Goal: Task Accomplishment & Management: Complete application form

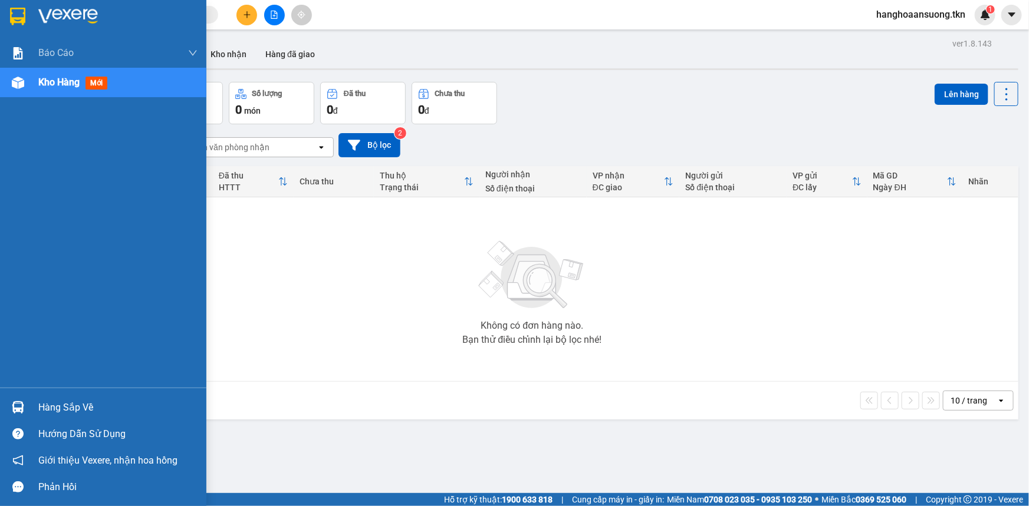
click at [32, 403] on div "Hàng sắp về" at bounding box center [103, 407] width 206 height 27
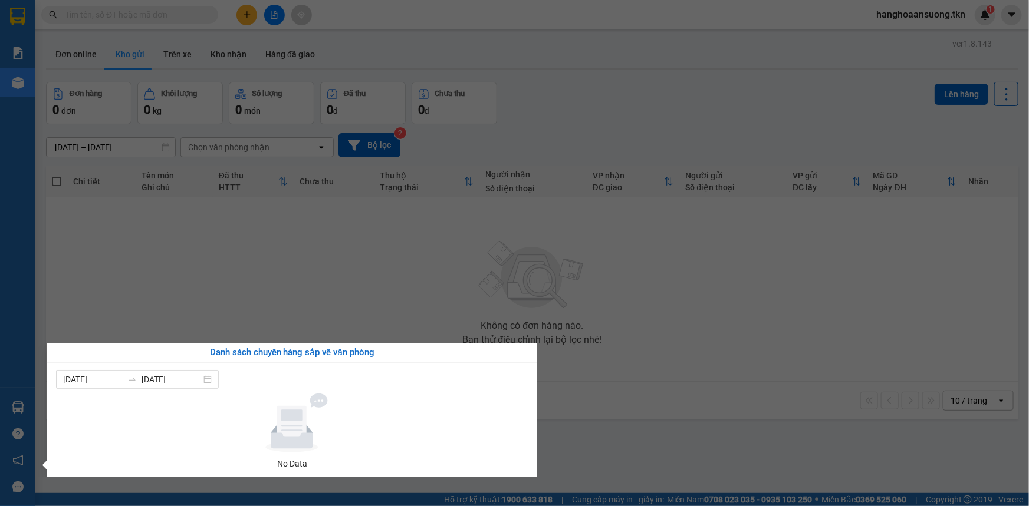
click at [249, 283] on section "Kết quả tìm kiếm ( 0 ) Bộ lọc No Data hanghoaansuong.tkn 1 Báo cáo Mẫu 1: Báo c…" at bounding box center [514, 253] width 1029 height 506
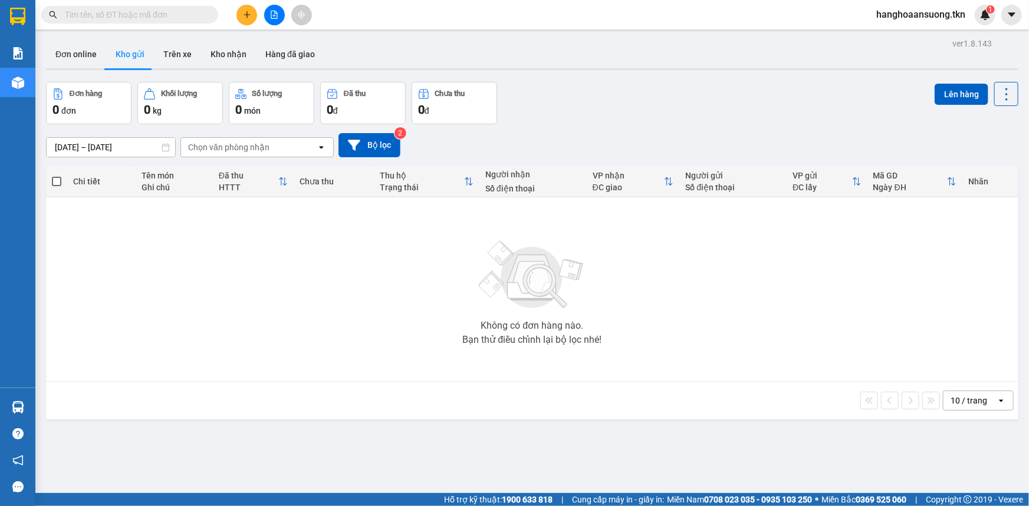
click at [249, 13] on icon "plus" at bounding box center [247, 15] width 8 height 8
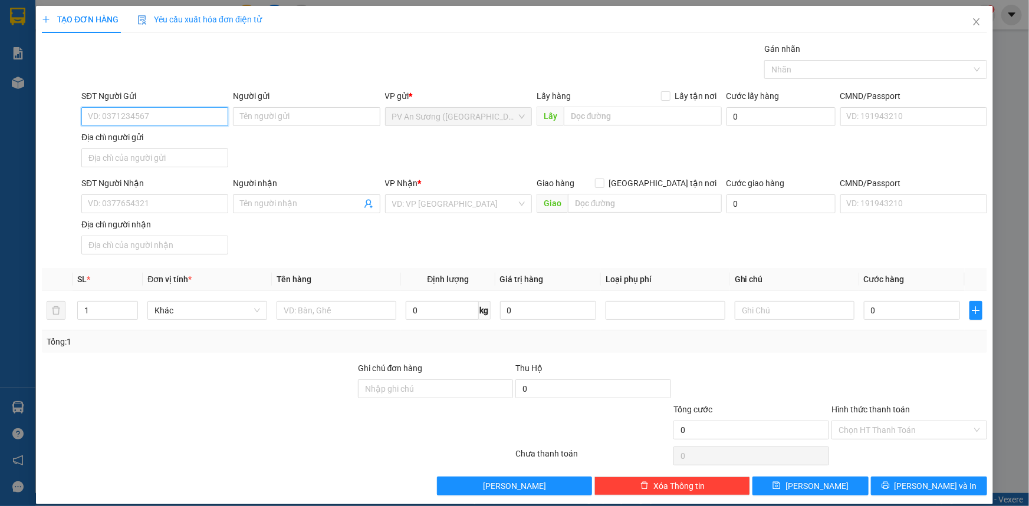
click at [137, 118] on input "SĐT Người Gửi" at bounding box center [154, 116] width 147 height 19
type input "0966639717"
click at [282, 117] on input "Người gửi" at bounding box center [306, 116] width 147 height 19
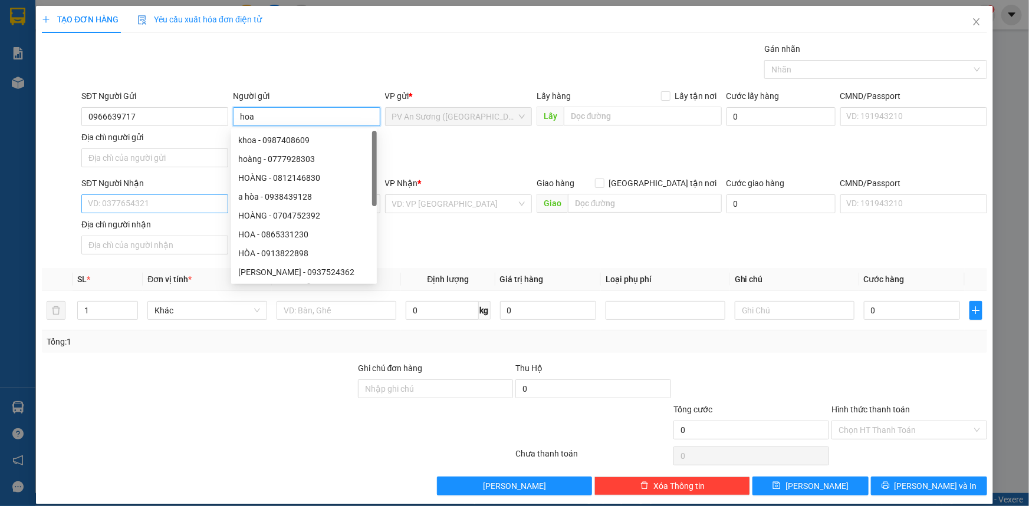
type input "hoa"
click at [139, 201] on input "SĐT Người Nhận" at bounding box center [154, 204] width 147 height 19
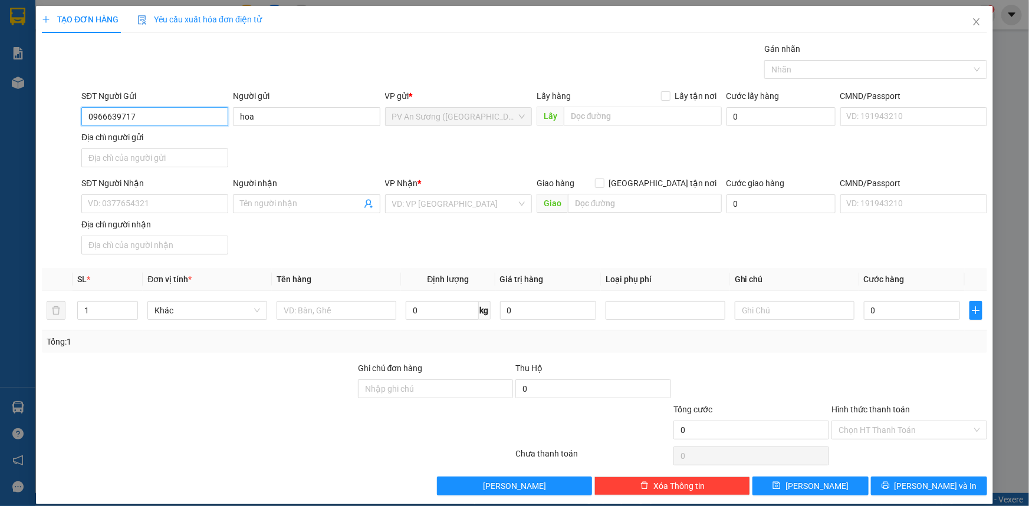
drag, startPoint x: 68, startPoint y: 125, endPoint x: 35, endPoint y: 127, distance: 33.6
click at [36, 127] on div "TẠO ĐƠN HÀNG Yêu cầu xuất hóa đơn điện tử Transit Pickup Surcharge Ids Transit …" at bounding box center [514, 255] width 957 height 499
click at [136, 199] on input "SĐT Người Nhận" at bounding box center [154, 204] width 147 height 19
paste input "0966639717"
type input "0966639717"
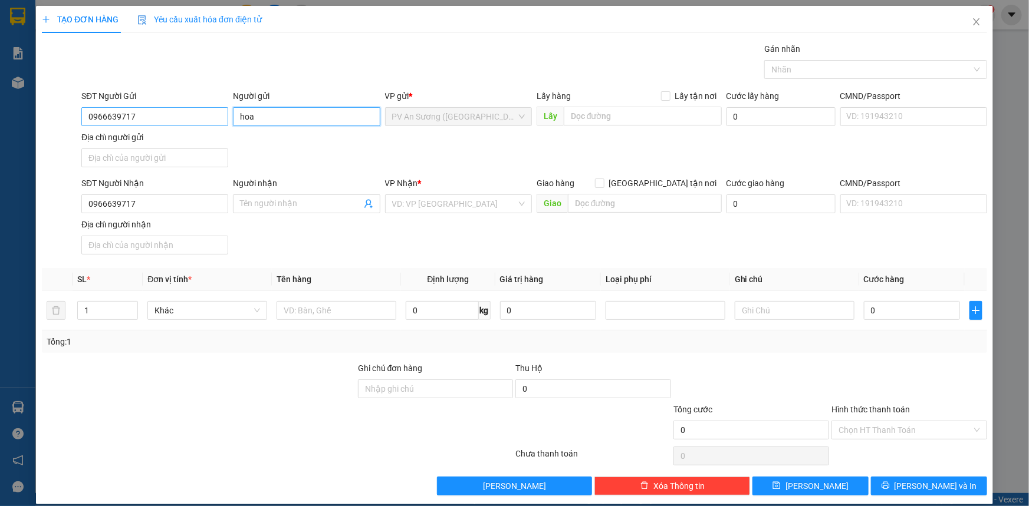
drag, startPoint x: 210, startPoint y: 122, endPoint x: 166, endPoint y: 124, distance: 44.3
click at [172, 124] on div "SĐT Người Gửi 0966639717 Người gửi hoa hoa VP gửi * PV An Sương ([GEOGRAPHIC_DA…" at bounding box center [534, 131] width 910 height 83
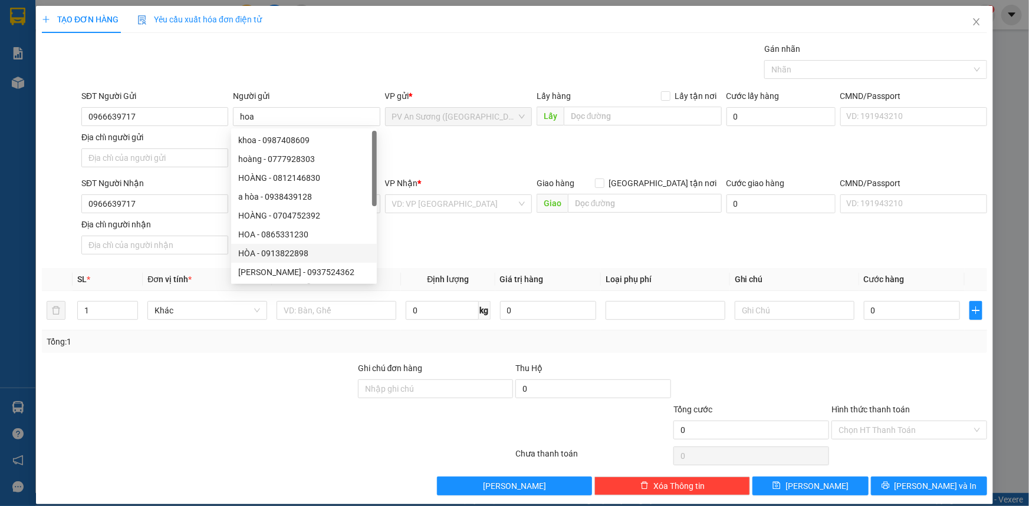
click at [430, 242] on div "SĐT Người Nhận 0966639717 Người nhận Tên người nhận VP Nhận * VD: VP [GEOGRAPHI…" at bounding box center [534, 218] width 910 height 83
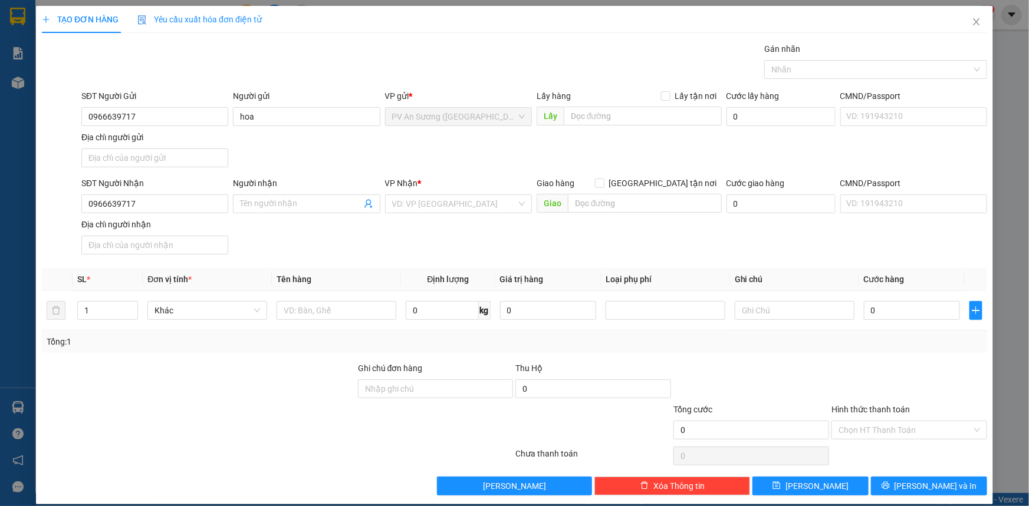
click at [447, 243] on div "SĐT Người Nhận 0966639717 Người nhận Tên người nhận VP Nhận * VD: VP [GEOGRAPHI…" at bounding box center [534, 218] width 910 height 83
click at [279, 202] on input "Người nhận" at bounding box center [300, 203] width 121 height 13
paste input "hoa"
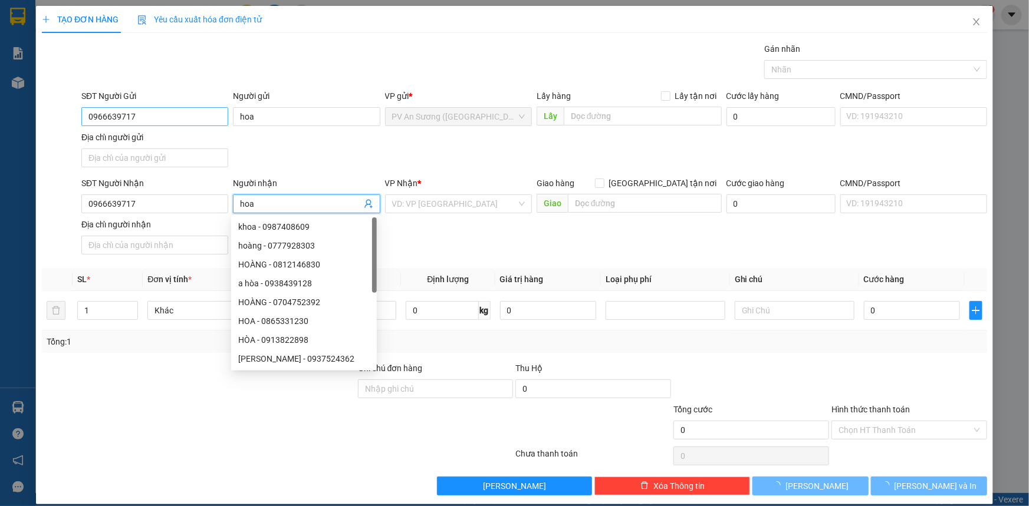
type input "hoa"
drag, startPoint x: 149, startPoint y: 121, endPoint x: 0, endPoint y: 145, distance: 151.1
click at [0, 145] on div "TẠO ĐƠN HÀNG Yêu cầu xuất hóa đơn điện tử Transit Pickup Surcharge Ids Transit …" at bounding box center [514, 253] width 1029 height 506
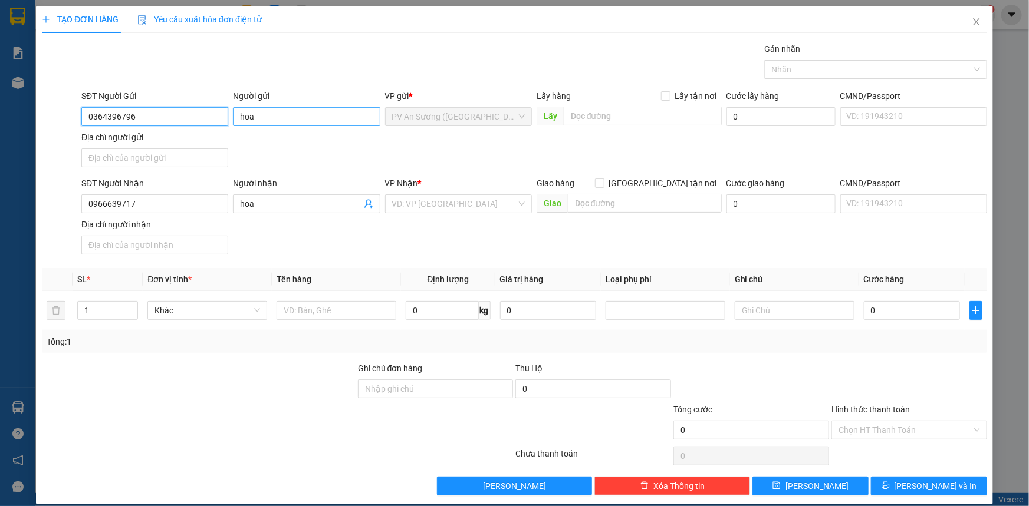
type input "0364396796"
drag, startPoint x: 267, startPoint y: 110, endPoint x: 159, endPoint y: 140, distance: 112.5
click at [160, 141] on div "SĐT Người Gửi 0364396796 Người gửi hoa hoa VP gửi * PV An Sương ([GEOGRAPHIC_DA…" at bounding box center [534, 131] width 910 height 83
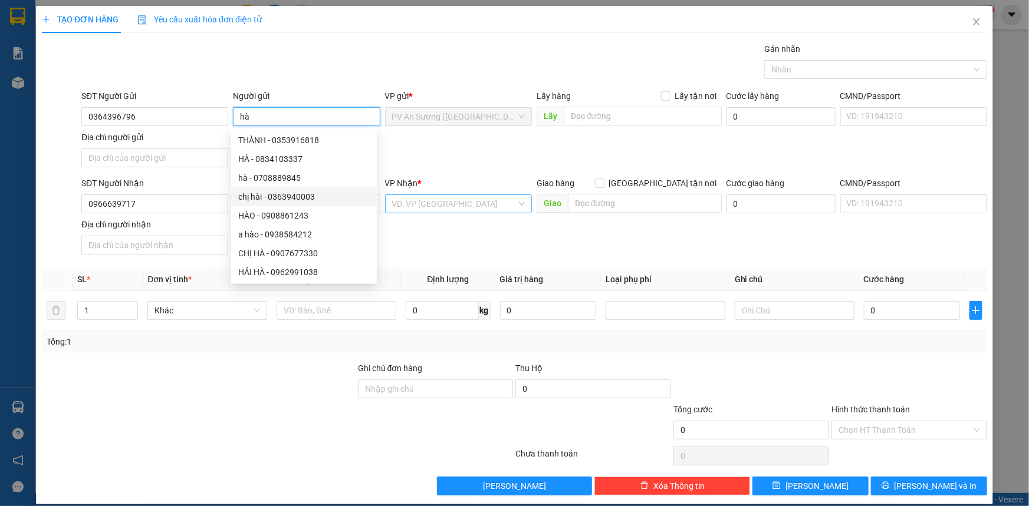
type input "hà"
click at [445, 201] on input "search" at bounding box center [454, 204] width 124 height 18
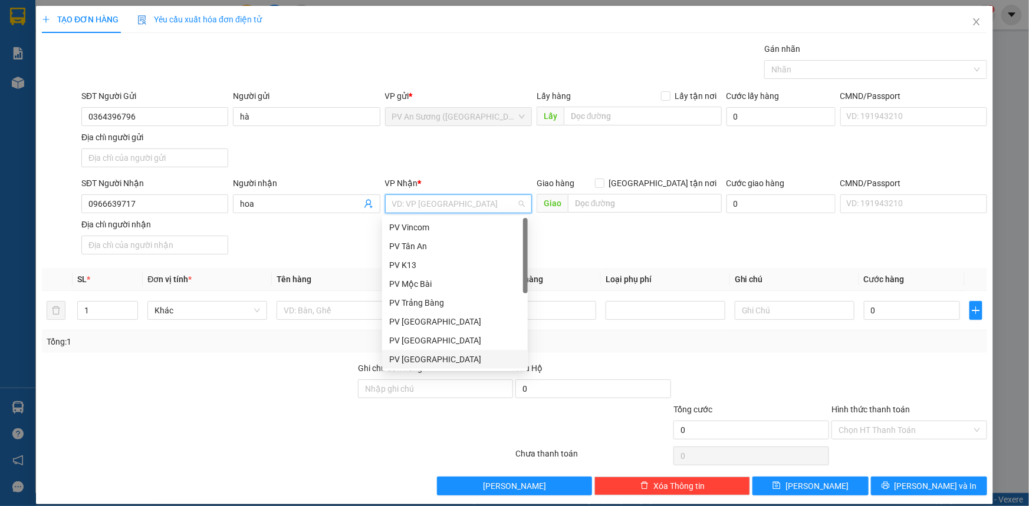
click at [425, 360] on div "PV [GEOGRAPHIC_DATA]" at bounding box center [454, 359] width 131 height 13
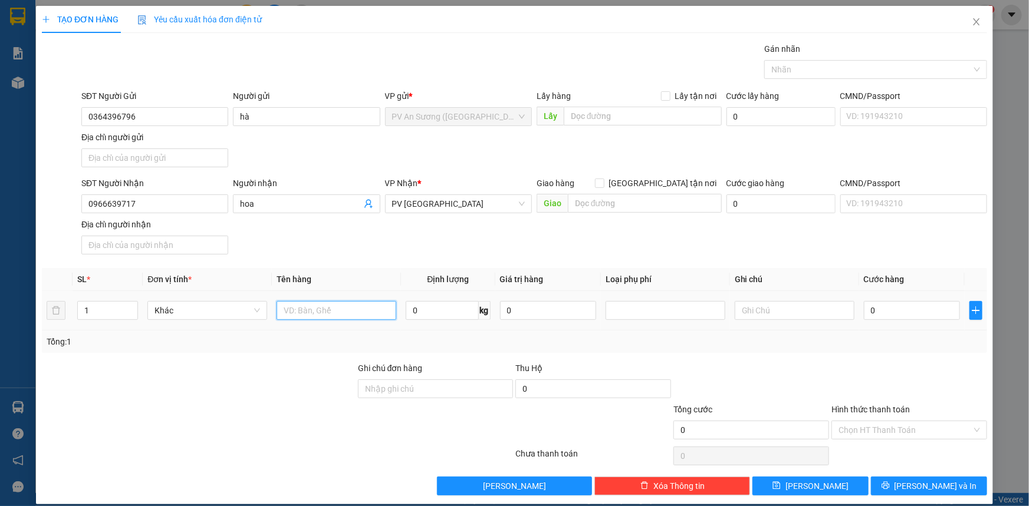
click at [331, 313] on input "text" at bounding box center [336, 310] width 120 height 19
type input "hộp bánh"
click at [901, 312] on input "0" at bounding box center [912, 310] width 96 height 19
type input "003"
type input "3"
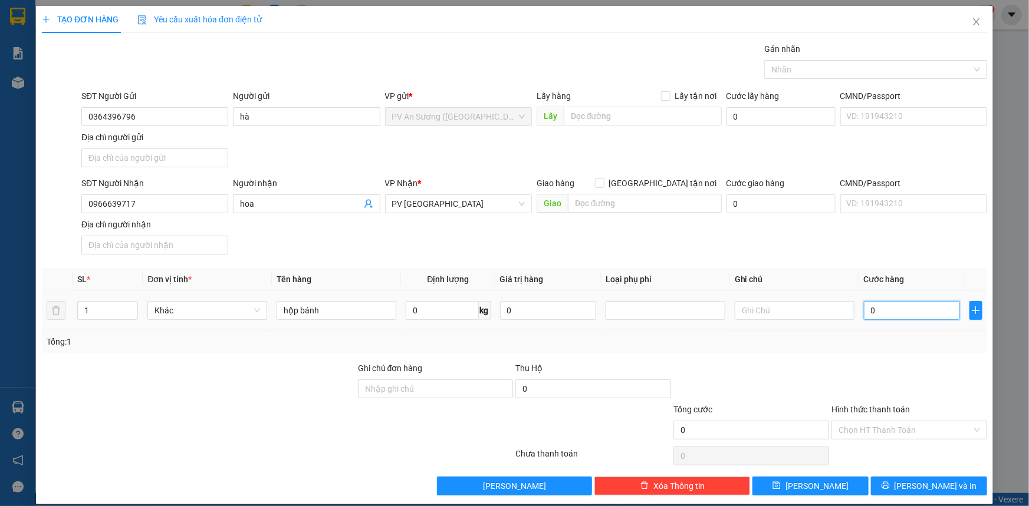
type input "3"
type input "0.030"
type input "30"
click at [868, 426] on input "Hình thức thanh toán" at bounding box center [904, 430] width 133 height 18
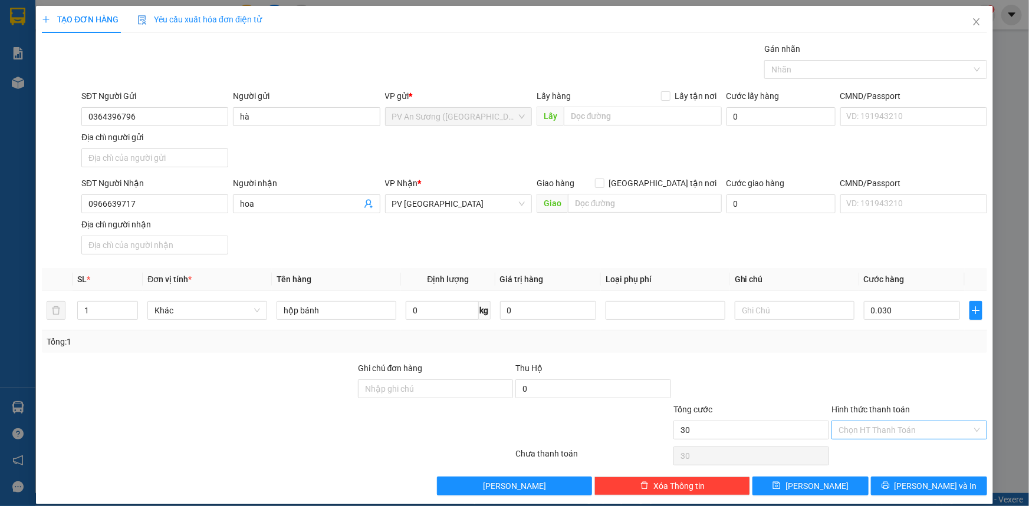
type input "30.000"
click at [871, 451] on div "Tại văn phòng" at bounding box center [902, 452] width 140 height 13
type input "0"
click at [825, 69] on div at bounding box center [869, 69] width 205 height 14
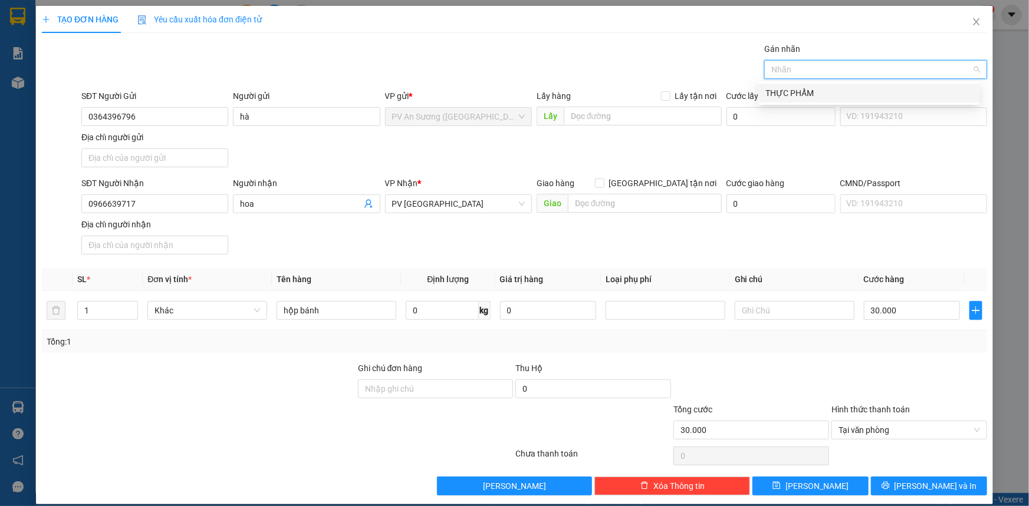
click at [801, 102] on div "THỰC PHẨM" at bounding box center [868, 93] width 221 height 19
click at [925, 482] on span "[PERSON_NAME] và In" at bounding box center [935, 486] width 83 height 13
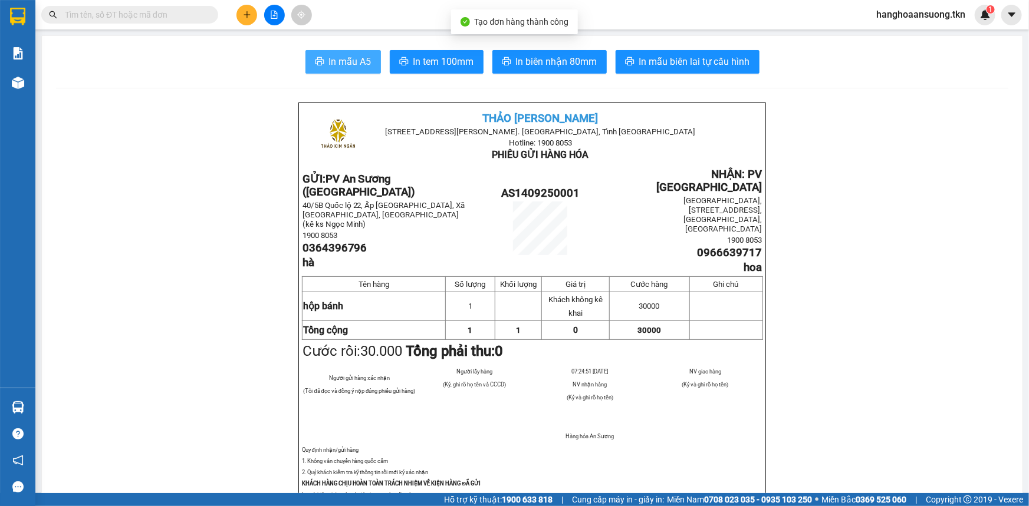
click at [355, 58] on span "In mẫu A5" at bounding box center [350, 61] width 42 height 15
